Goal: Navigation & Orientation: Find specific page/section

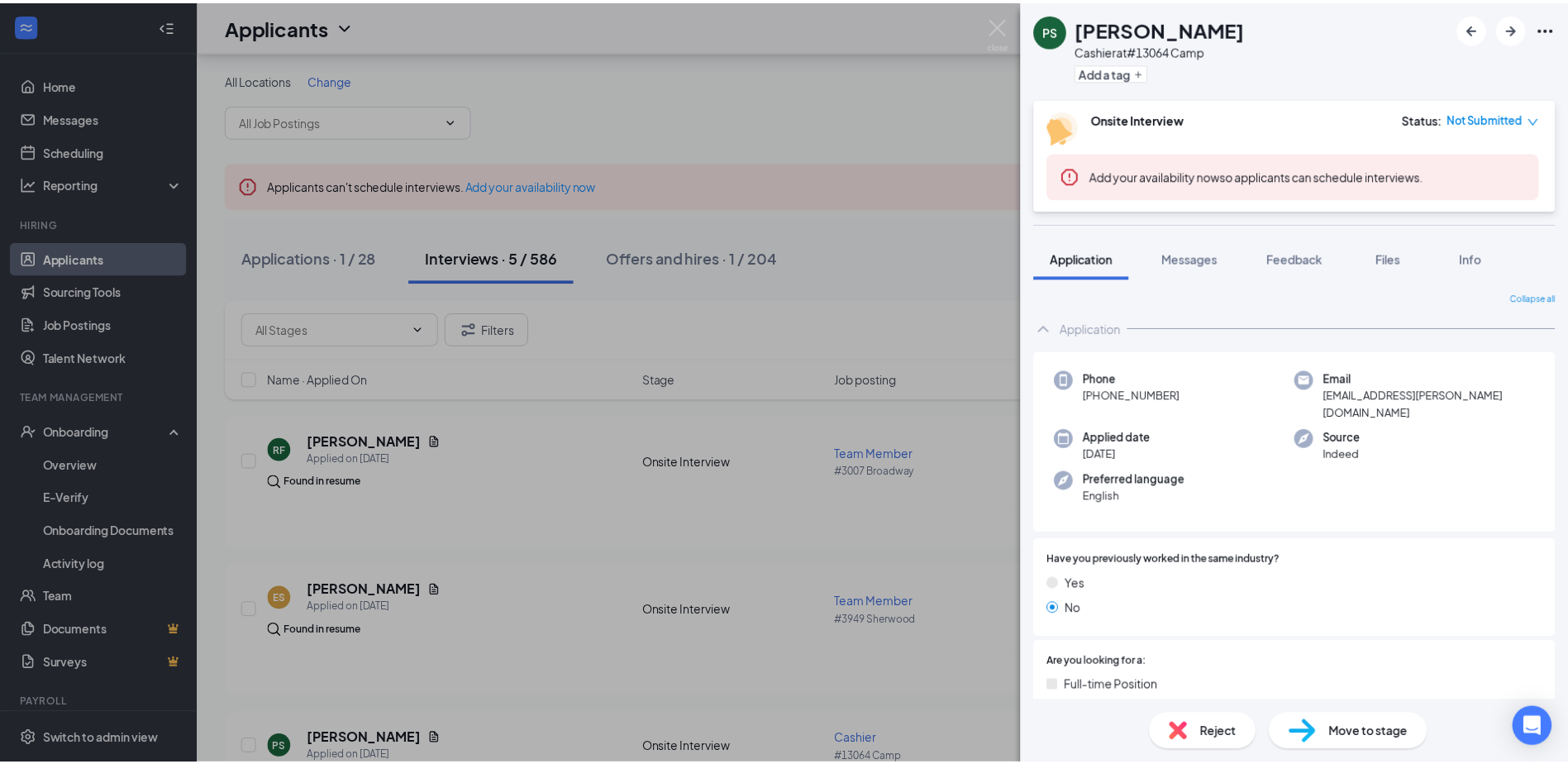
scroll to position [86, 0]
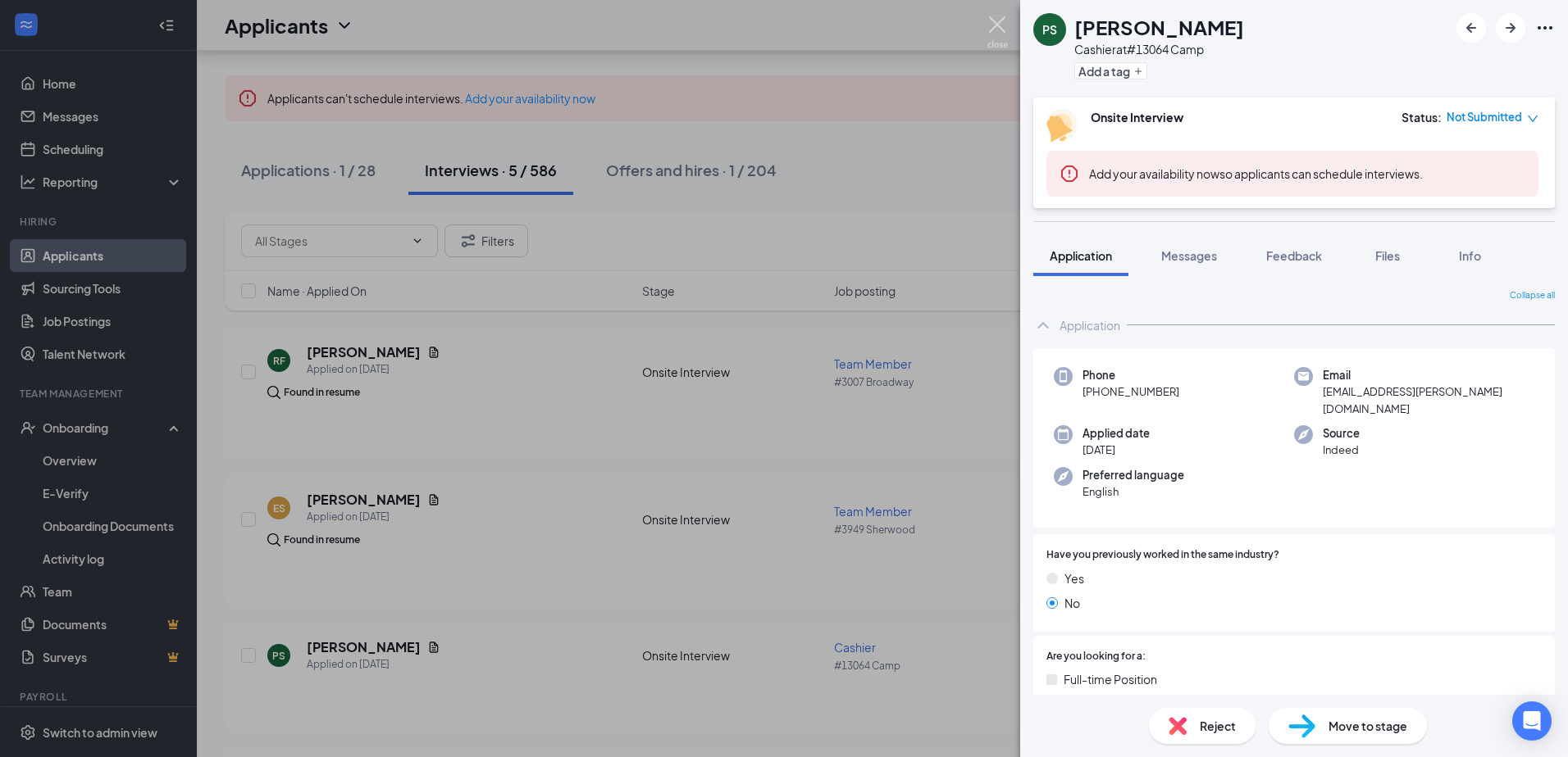
click at [992, 28] on img at bounding box center [997, 32] width 20 height 32
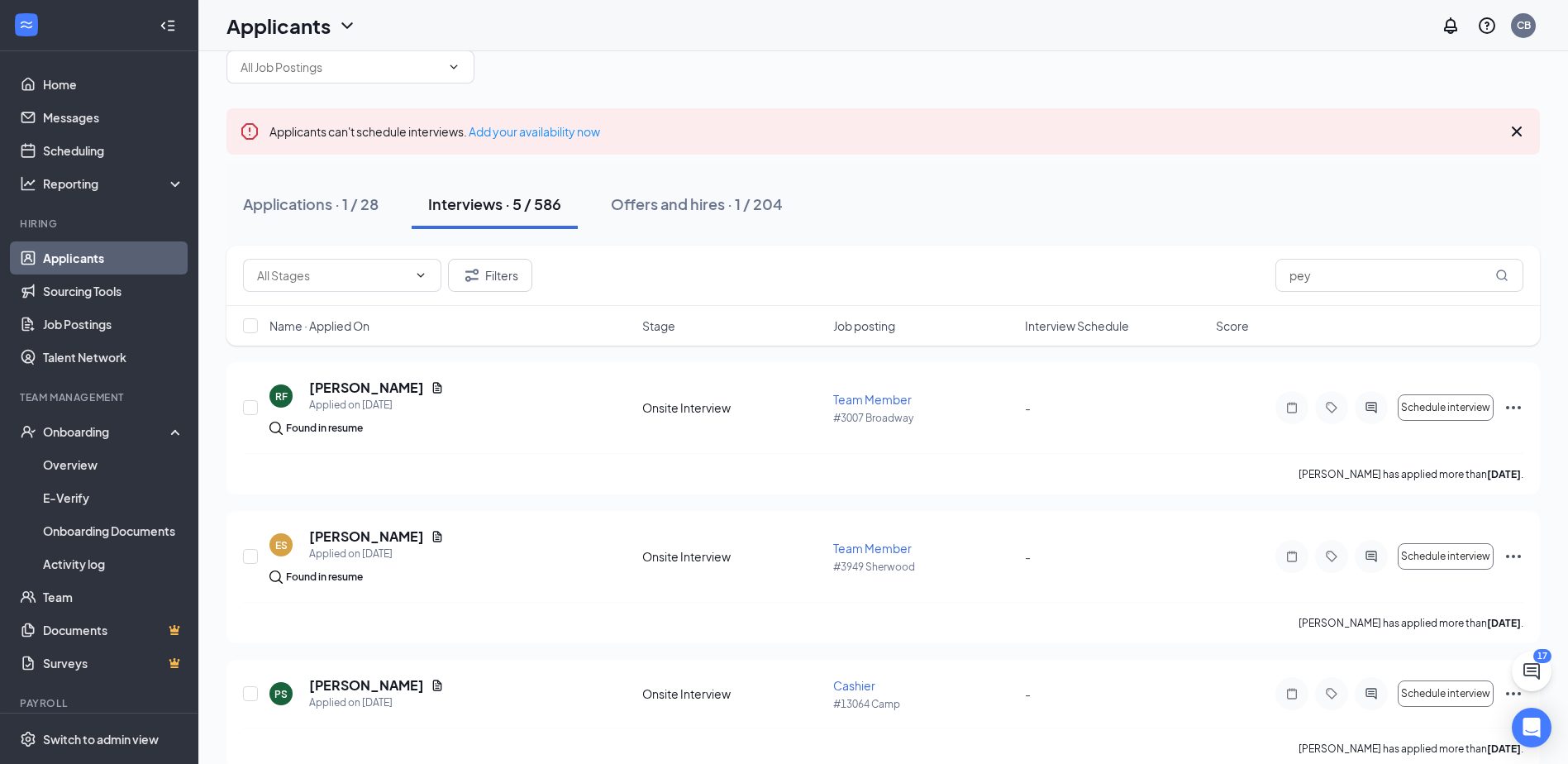
scroll to position [83, 0]
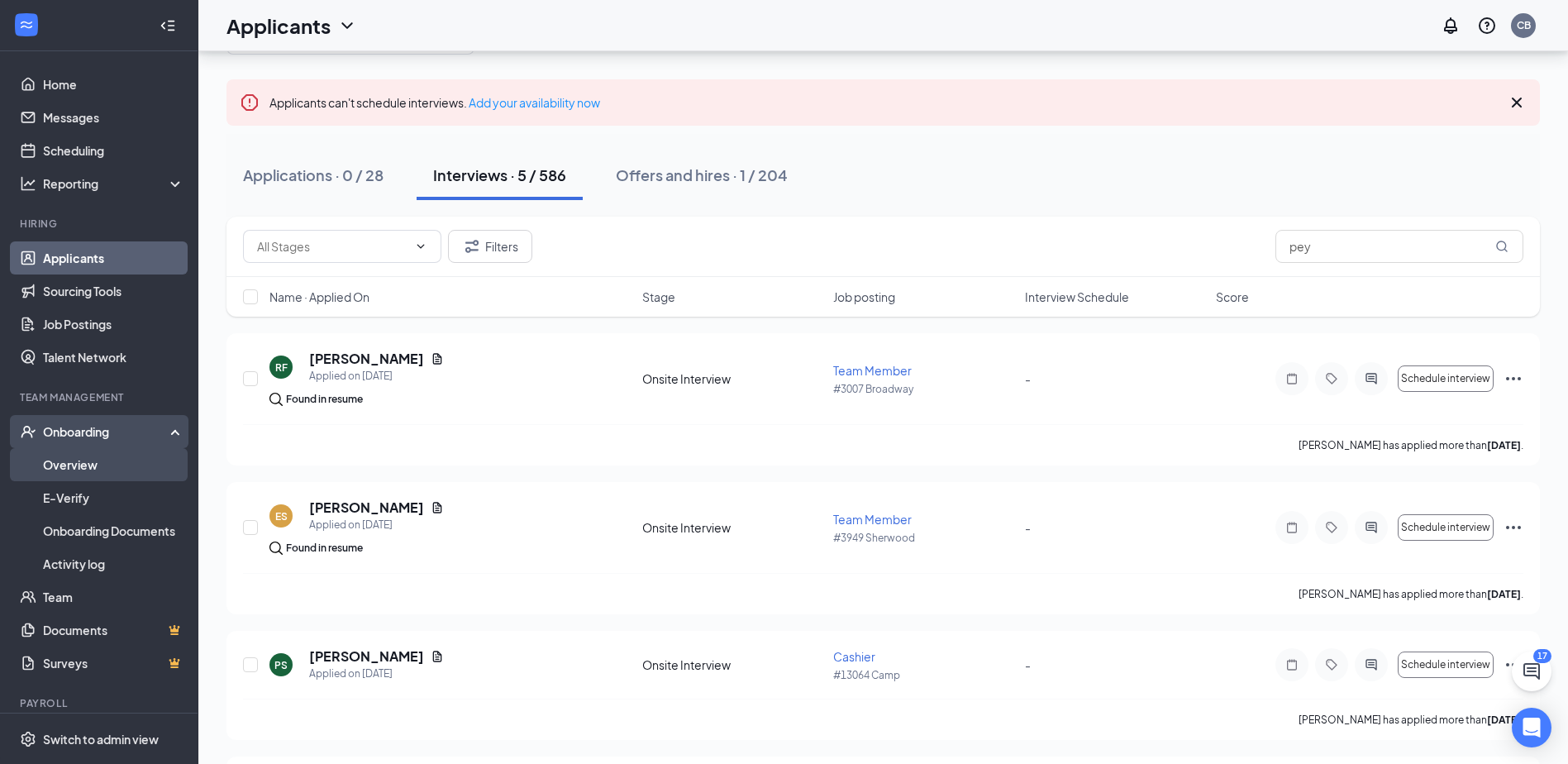
click at [94, 460] on link "Overview" at bounding box center [113, 465] width 141 height 34
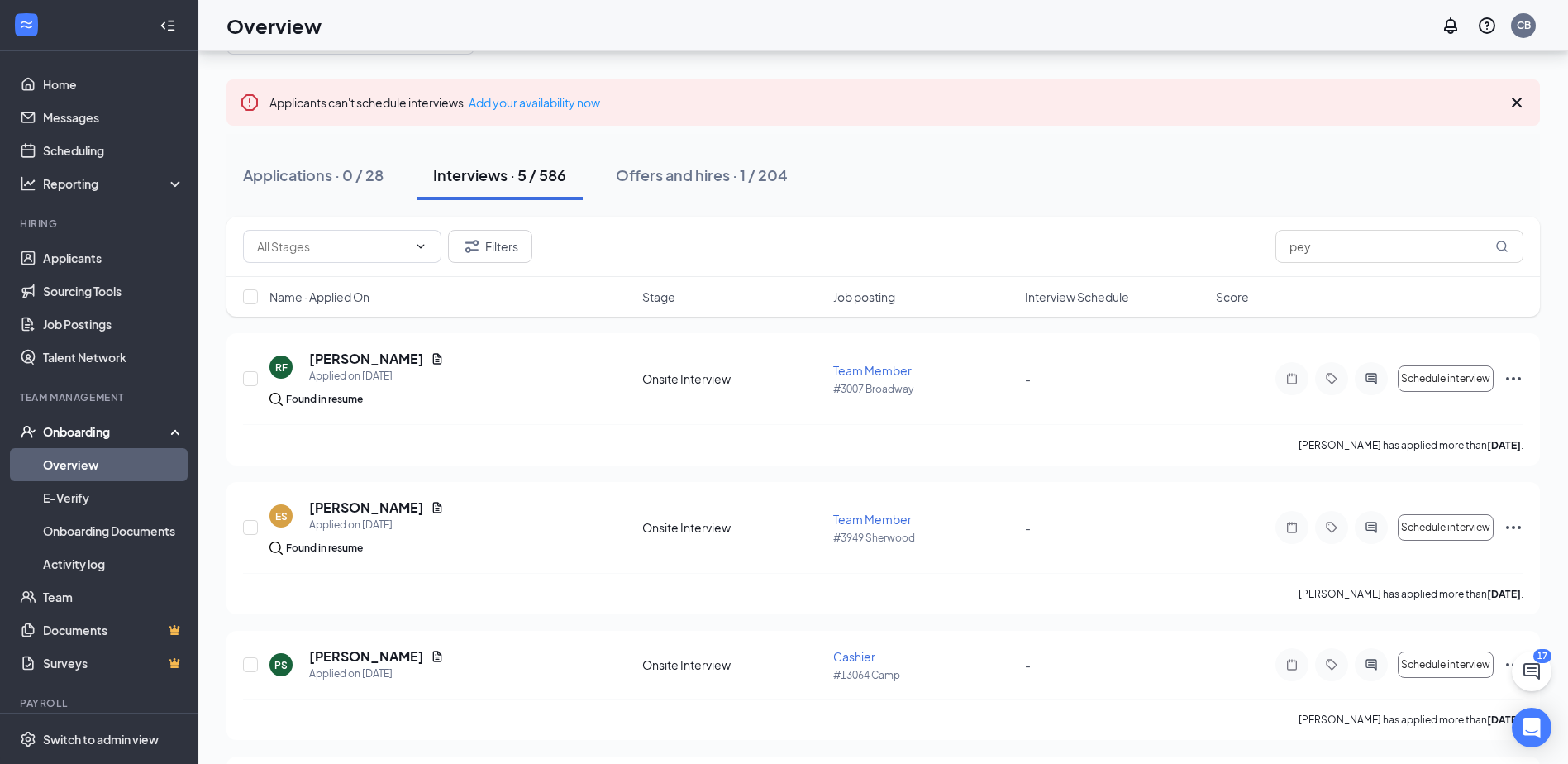
scroll to position [74, 0]
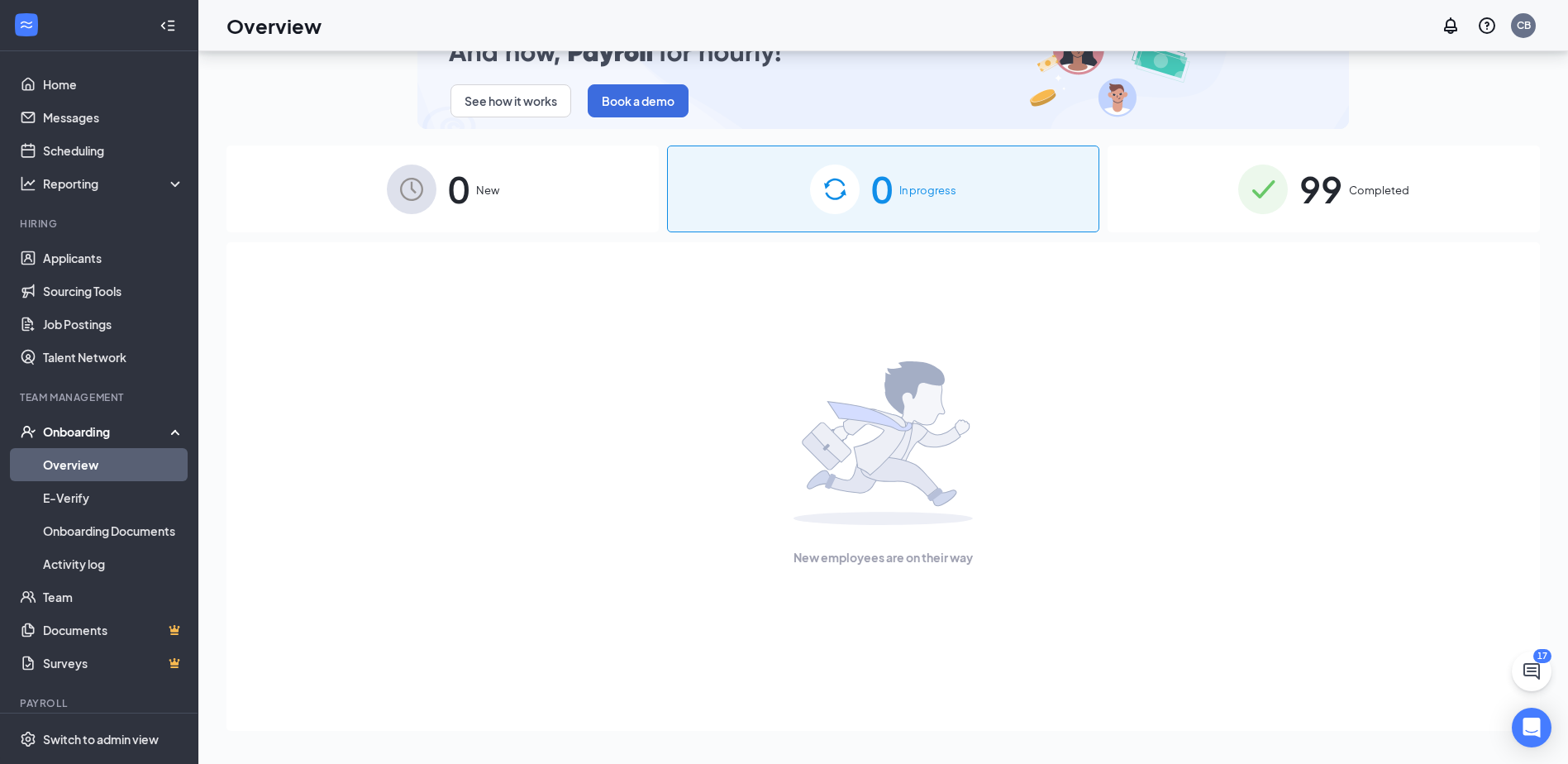
click at [1413, 208] on div "99 Completed" at bounding box center [1323, 188] width 432 height 87
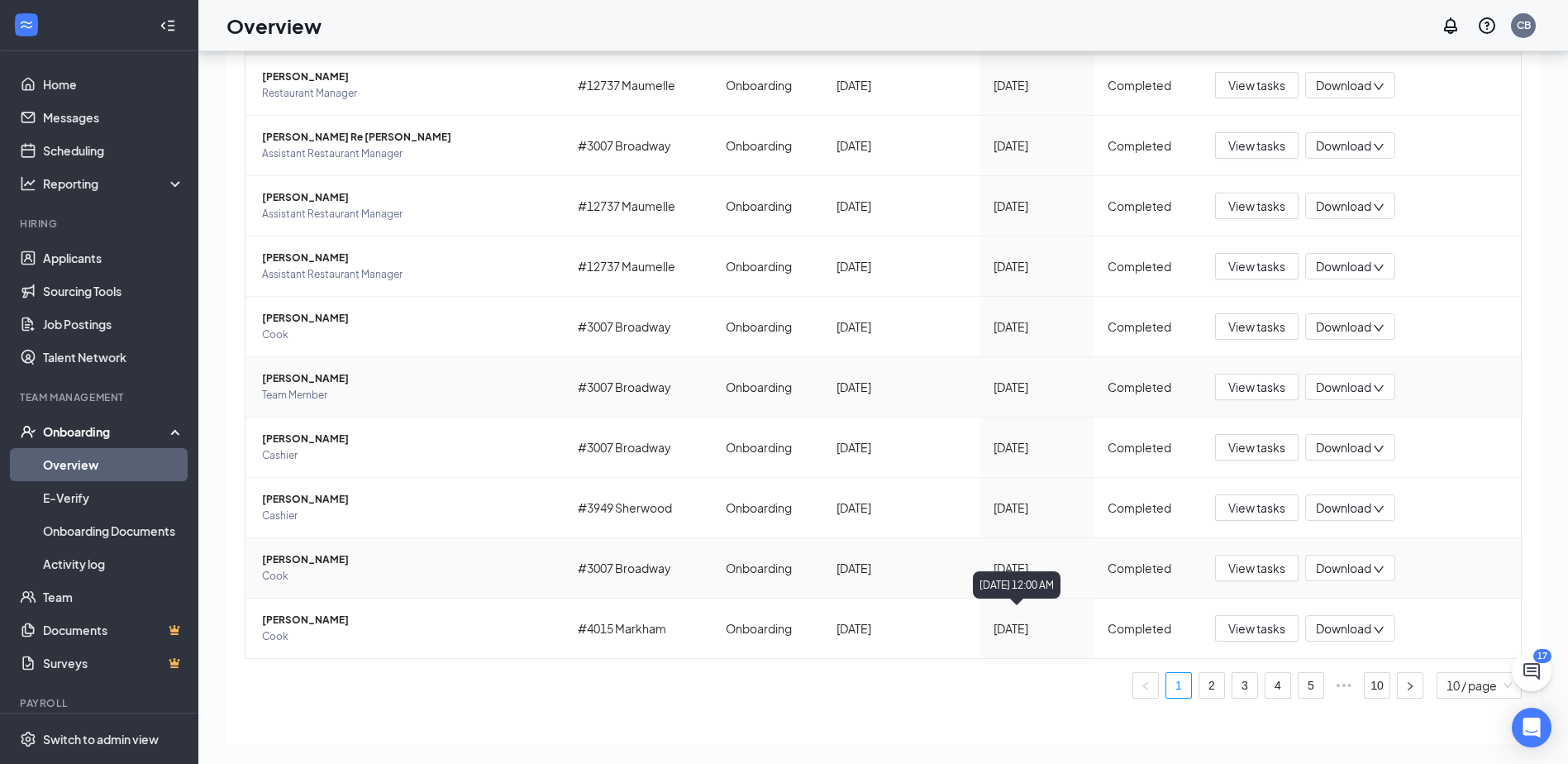
scroll to position [324, 0]
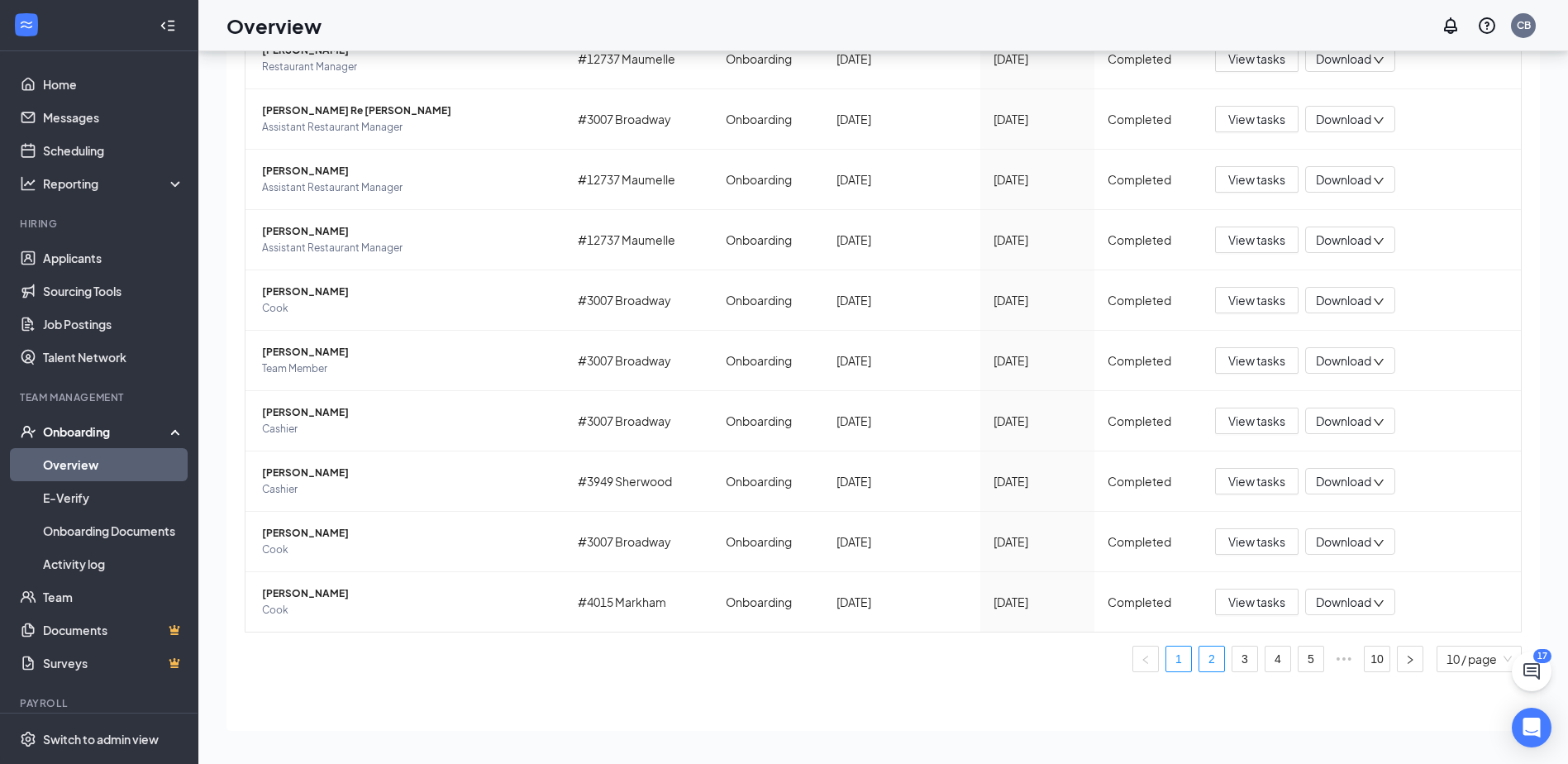
click at [1210, 668] on link "2" at bounding box center [1212, 659] width 25 height 25
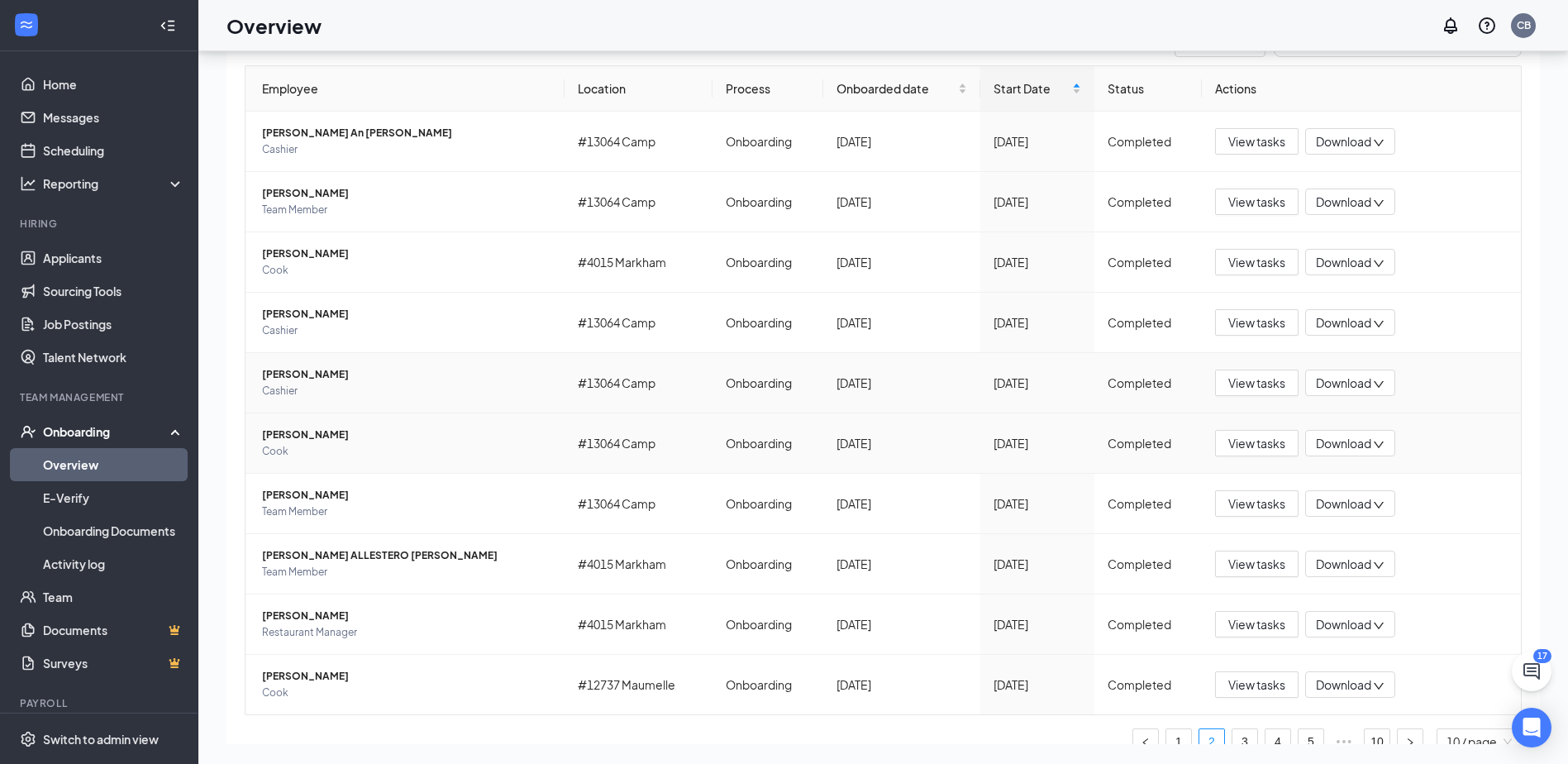
scroll to position [324, 0]
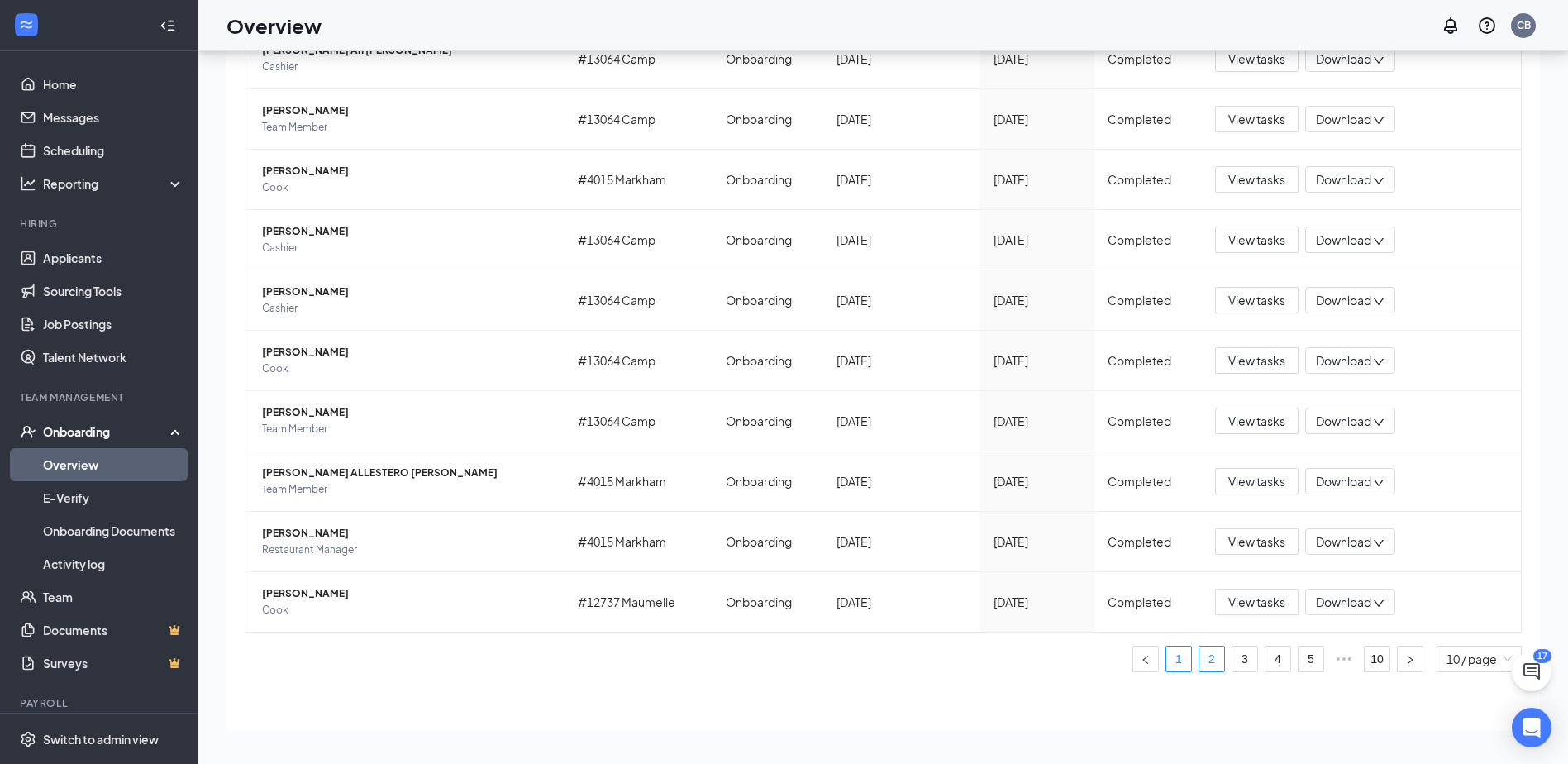
click at [1166, 653] on link "1" at bounding box center [1178, 659] width 25 height 25
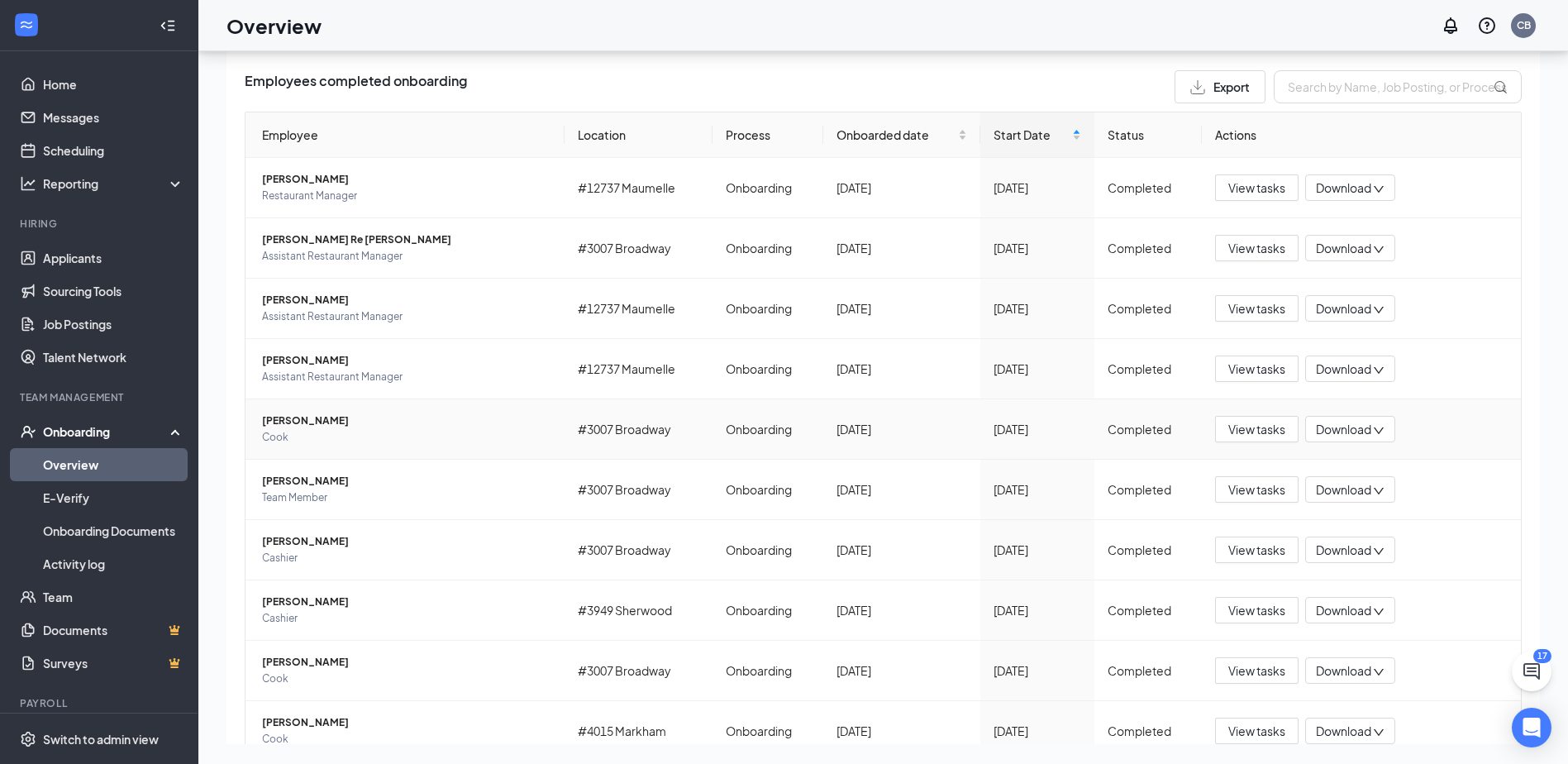
scroll to position [159, 0]
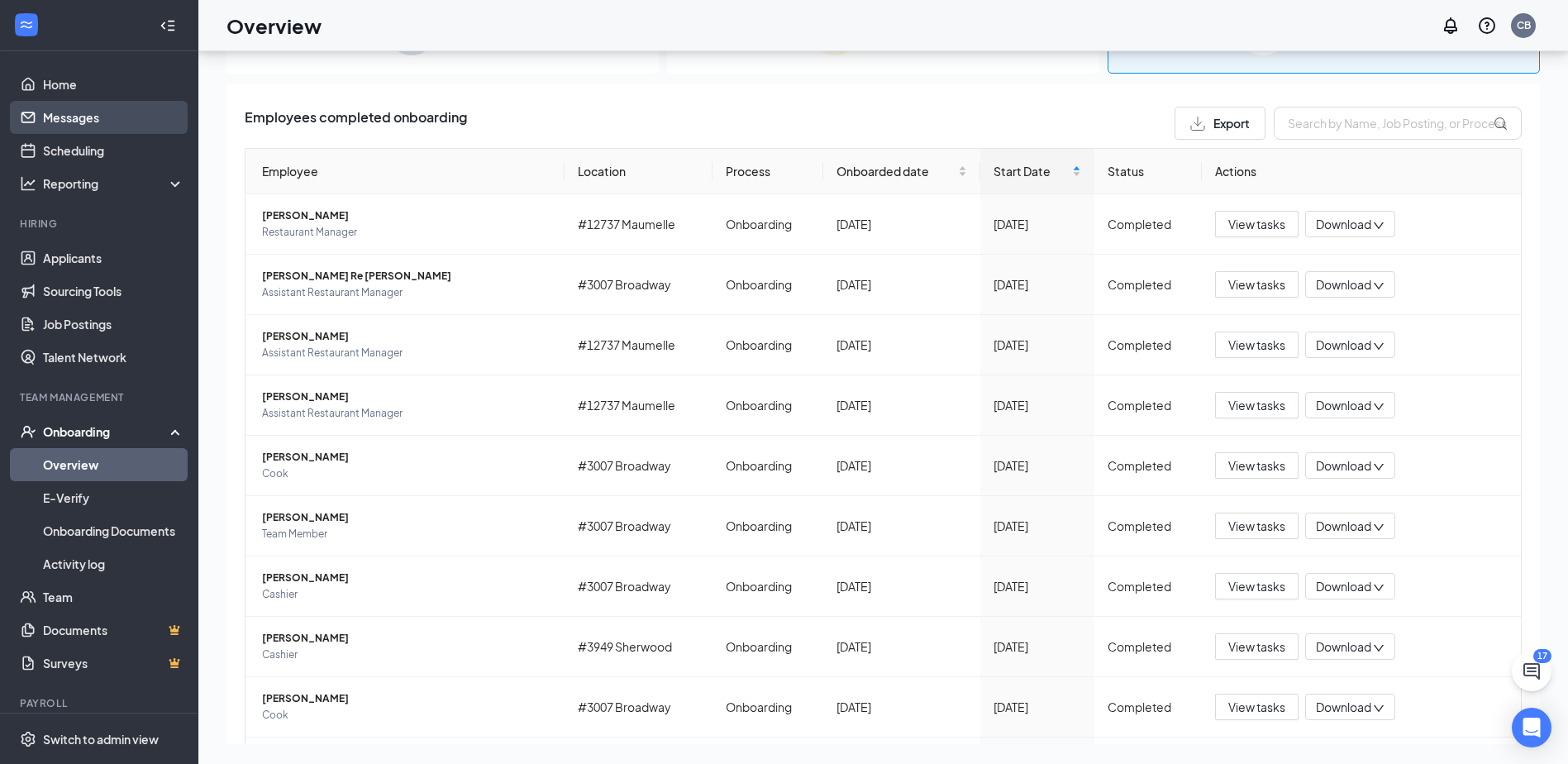
click at [93, 118] on link "Messages" at bounding box center [113, 117] width 141 height 34
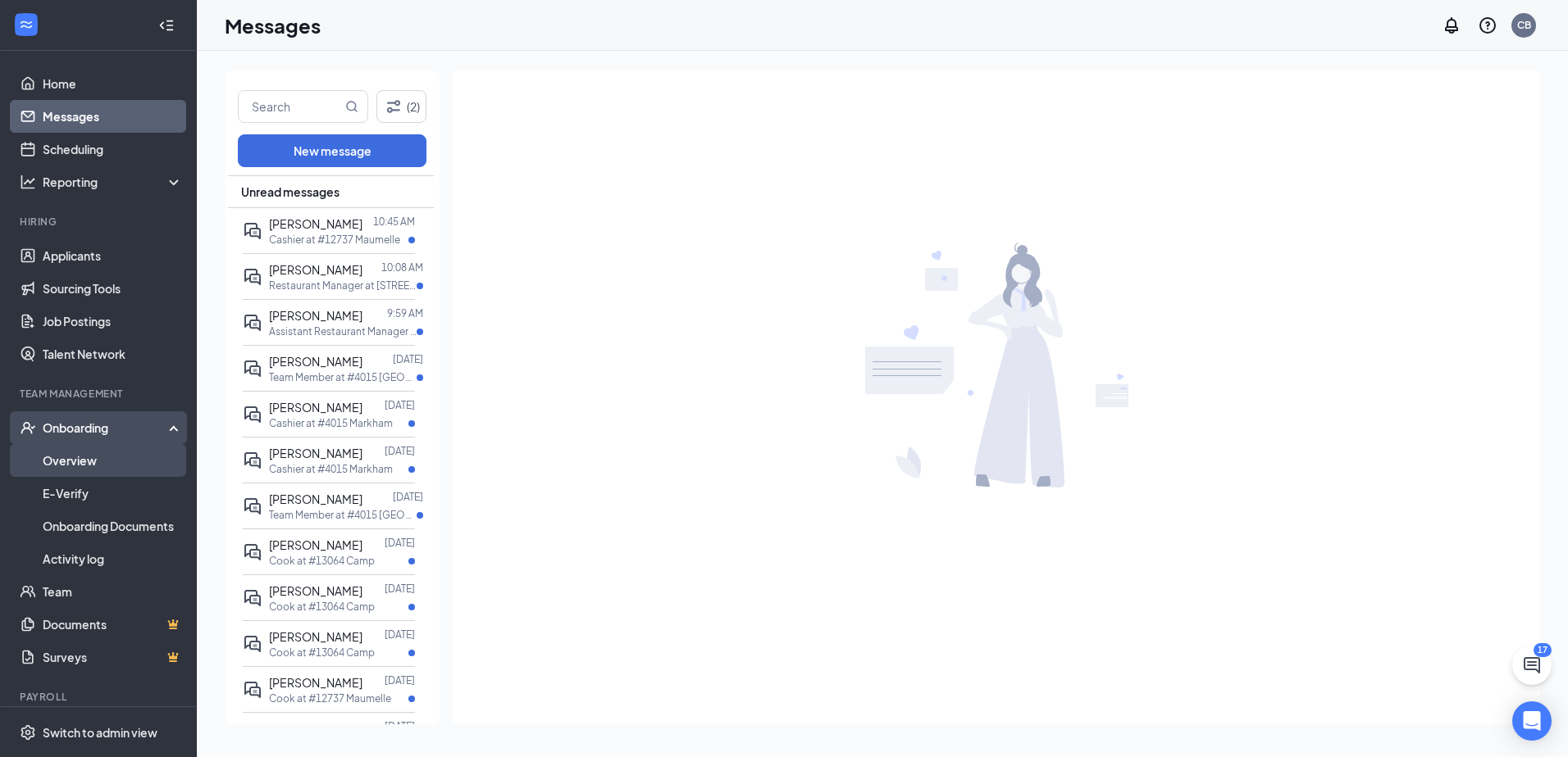
click at [112, 458] on link "Overview" at bounding box center [113, 461] width 140 height 33
